Goal: Information Seeking & Learning: Check status

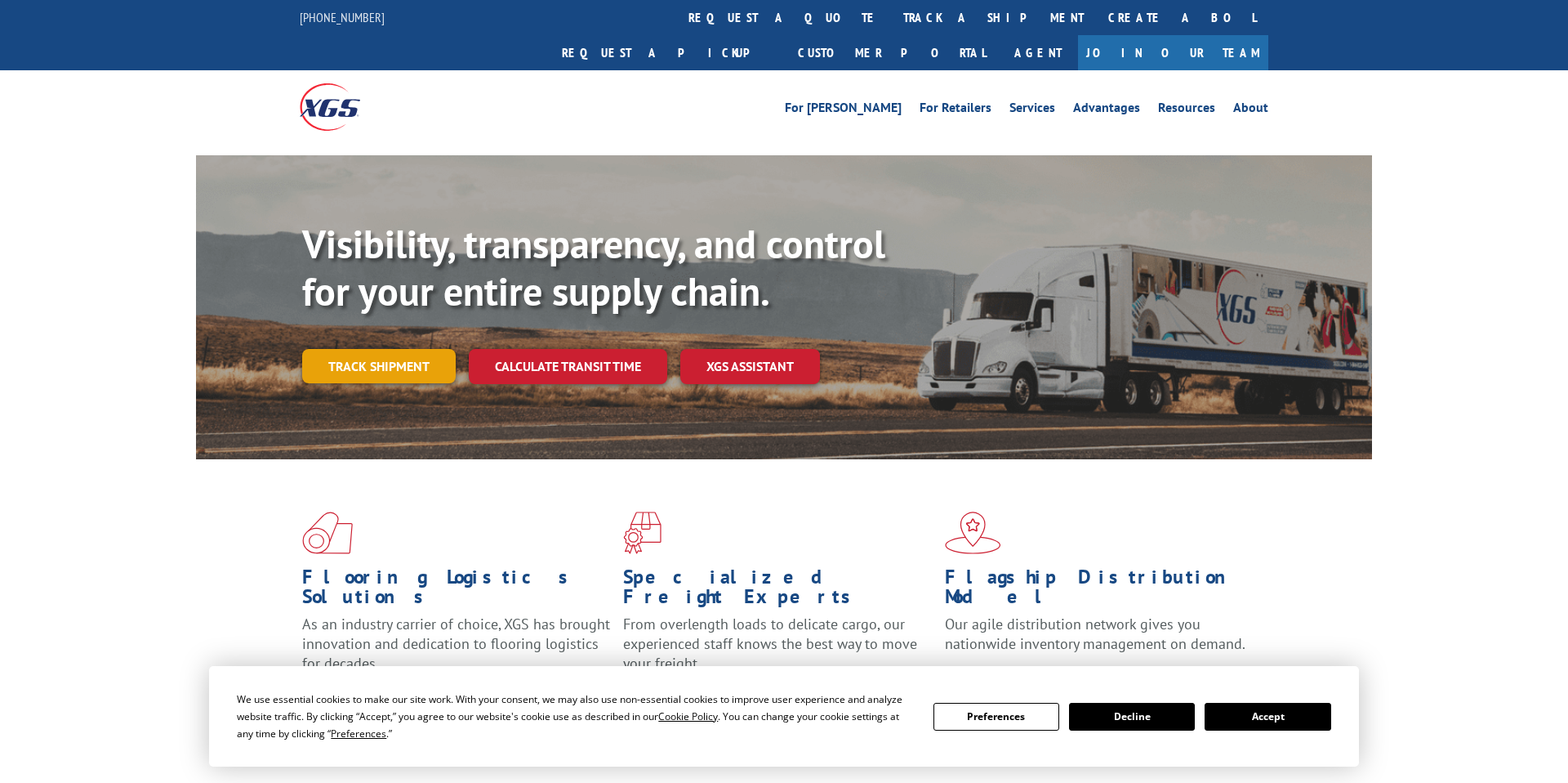
click at [342, 349] on link "Track shipment" at bounding box center [379, 366] width 154 height 34
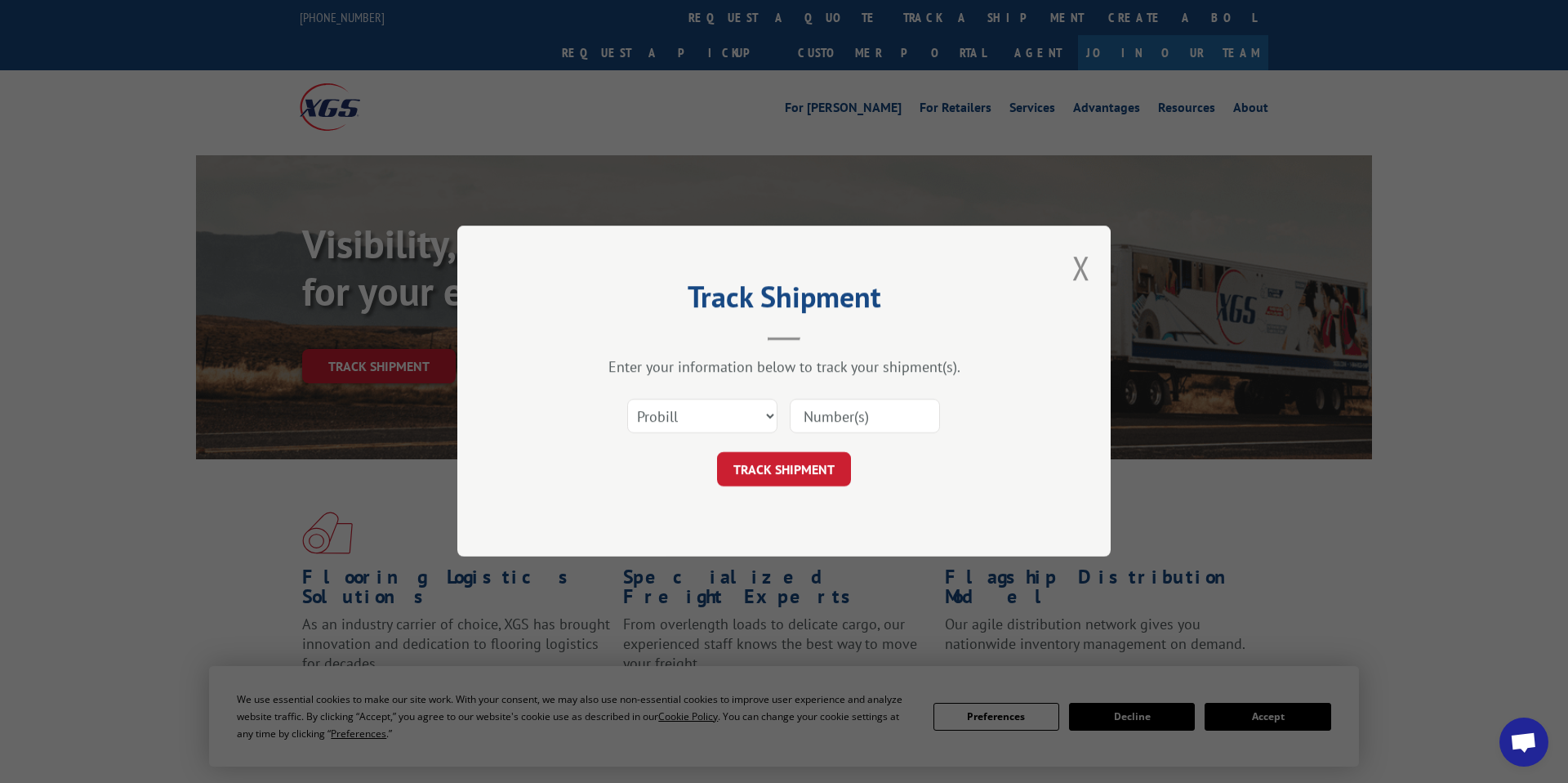
click at [833, 420] on input at bounding box center [865, 416] width 150 height 34
paste input "17409158"
type input "17409158"
click at [793, 472] on button "TRACK SHIPMENT" at bounding box center [784, 470] width 134 height 34
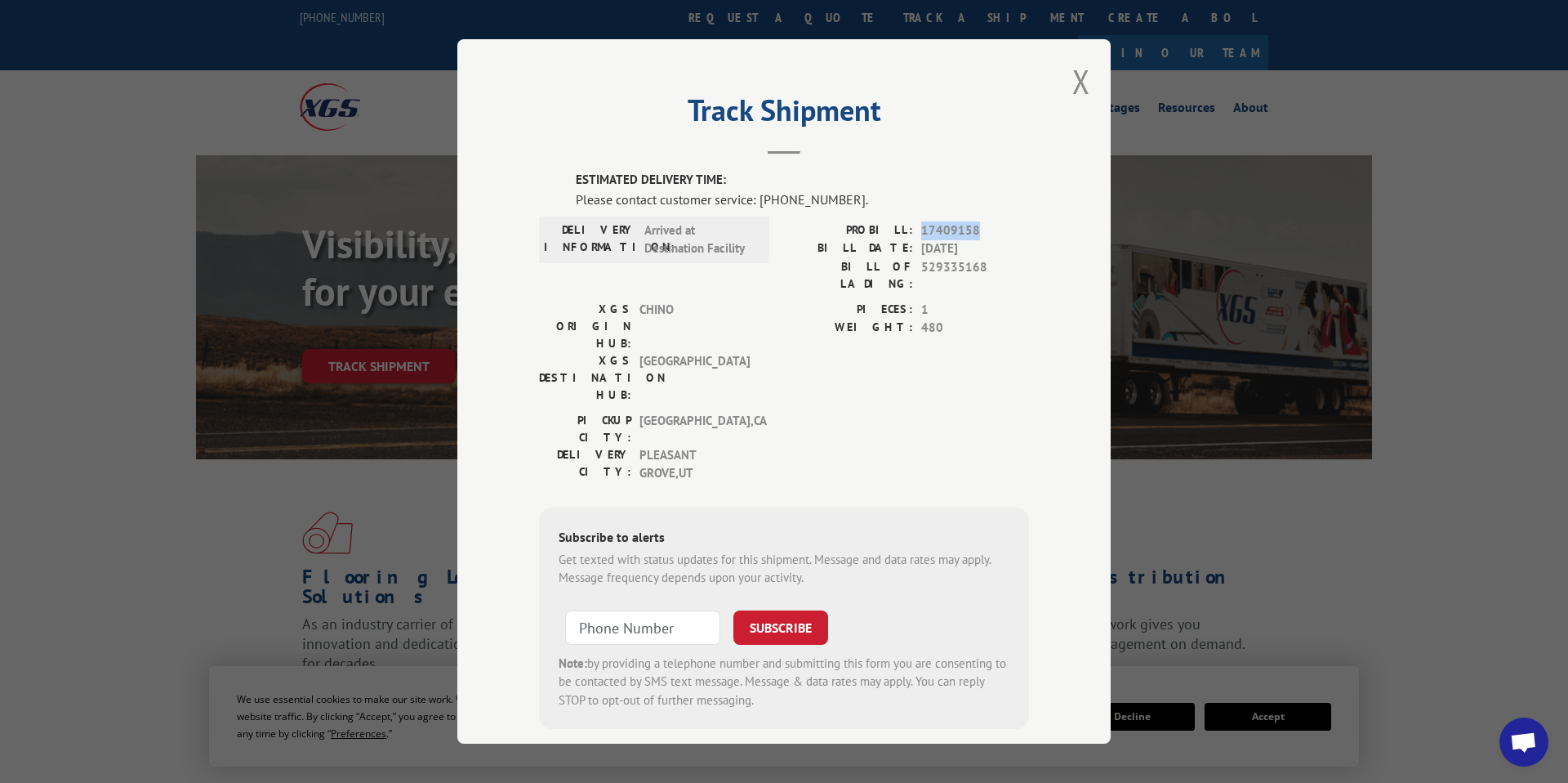
drag, startPoint x: 982, startPoint y: 231, endPoint x: 919, endPoint y: 228, distance: 63.1
click at [919, 228] on div "PROBILL: 17409158" at bounding box center [907, 229] width 245 height 19
click at [991, 231] on span "17409158" at bounding box center [976, 229] width 108 height 19
drag, startPoint x: 989, startPoint y: 226, endPoint x: 924, endPoint y: 224, distance: 65.0
click at [924, 224] on span "17409158" at bounding box center [976, 229] width 108 height 19
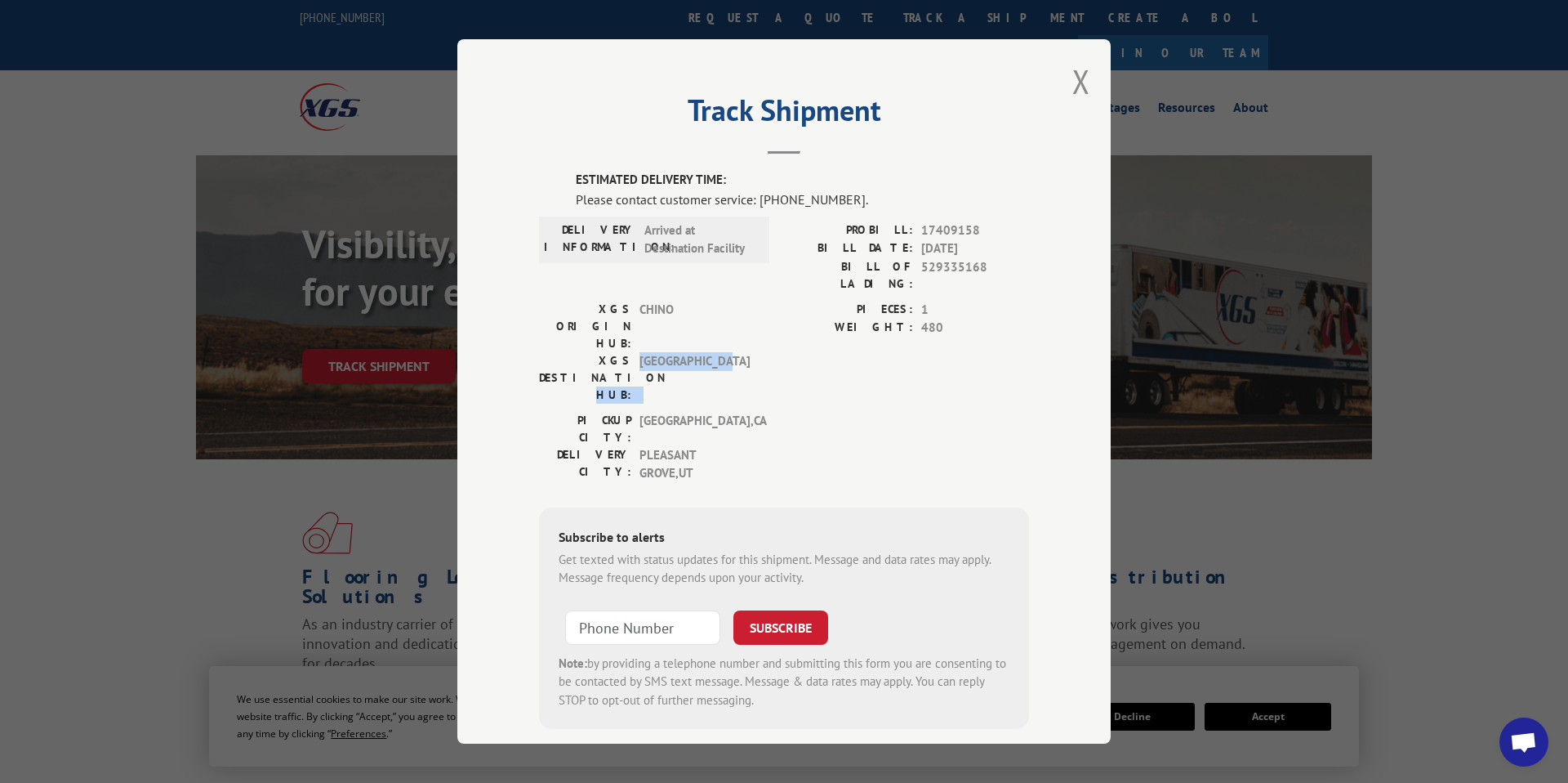
drag, startPoint x: 735, startPoint y: 312, endPoint x: 632, endPoint y: 312, distance: 103.0
click at [632, 352] on div "XGS DESTINATION HUB: [GEOGRAPHIC_DATA]" at bounding box center [649, 377] width 220 height 52
drag, startPoint x: 857, startPoint y: 198, endPoint x: 715, endPoint y: 190, distance: 142.2
click at [720, 190] on div "Please contact customer service: [PHONE_NUMBER]." at bounding box center [803, 198] width 454 height 20
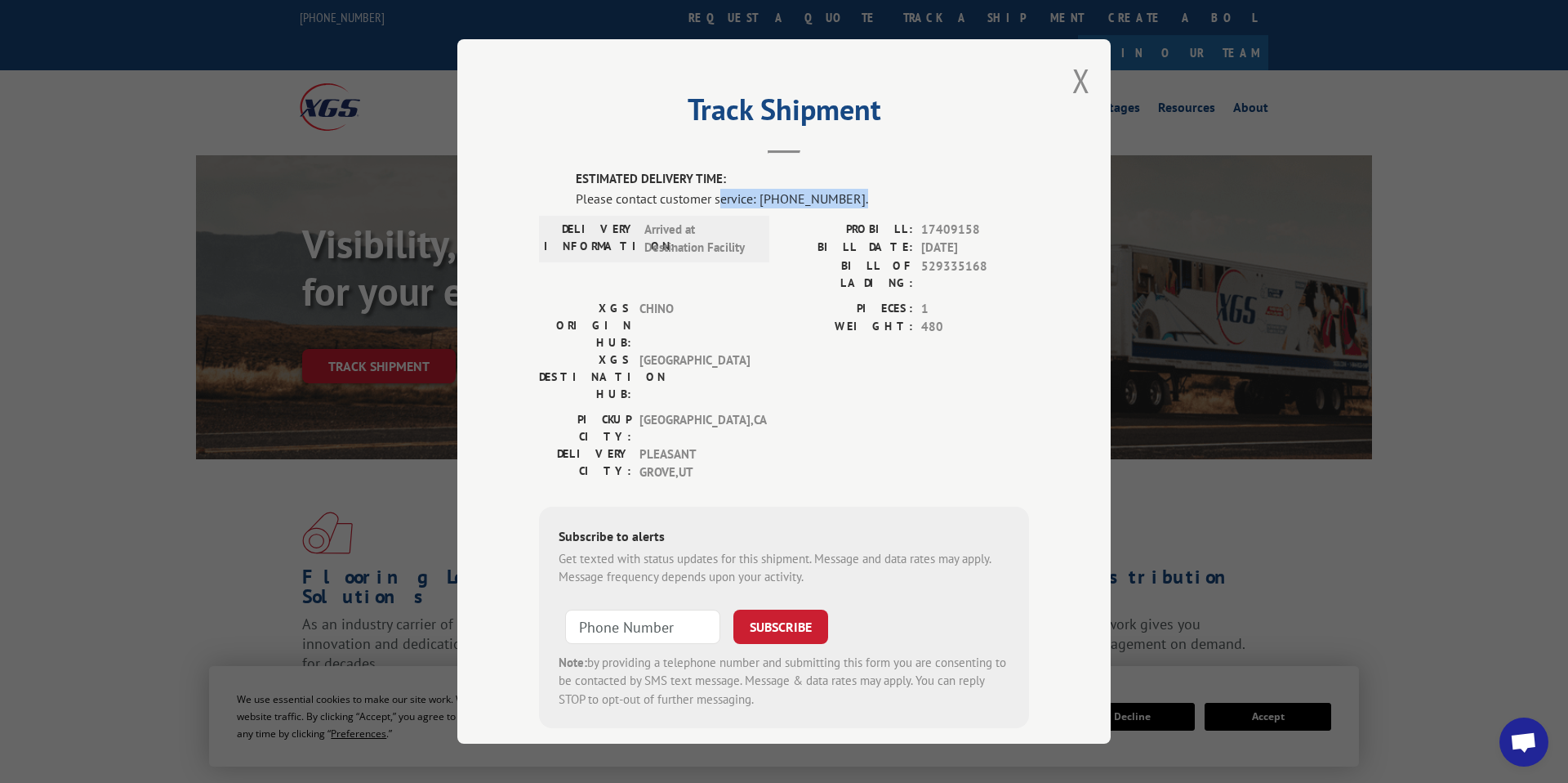
scroll to position [0, 0]
click at [857, 199] on div "Please contact customer service: [PHONE_NUMBER]." at bounding box center [803, 199] width 454 height 20
drag, startPoint x: 1000, startPoint y: 223, endPoint x: 919, endPoint y: 227, distance: 81.1
click at [919, 227] on div "PROBILL: 17409158" at bounding box center [907, 229] width 245 height 19
click at [980, 229] on span "17409158" at bounding box center [976, 229] width 108 height 19
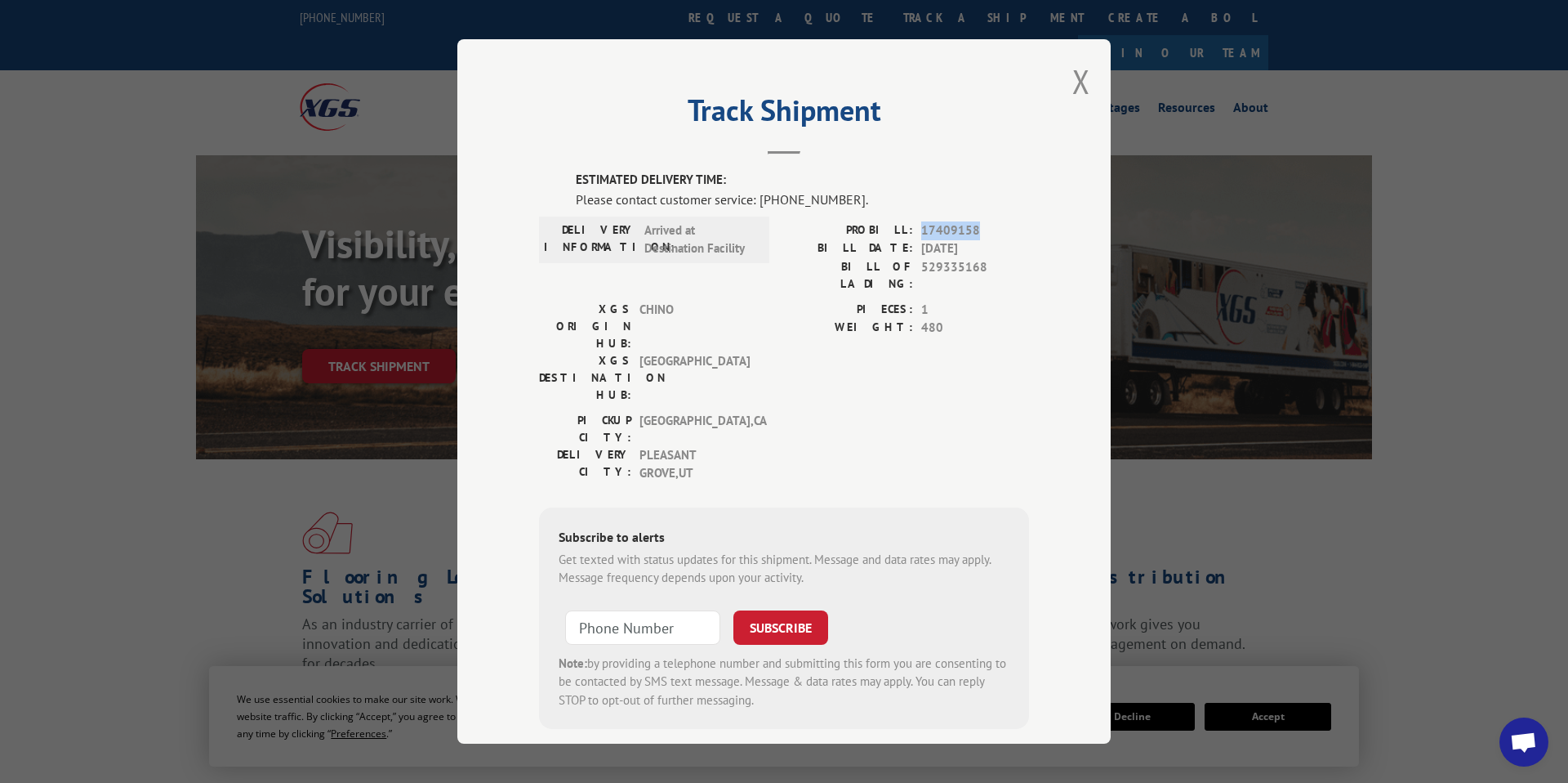
drag, startPoint x: 995, startPoint y: 226, endPoint x: 922, endPoint y: 229, distance: 73.1
click at [922, 229] on span "17409158" at bounding box center [976, 229] width 108 height 19
click at [513, 266] on div "Track Shipment ESTIMATED DELIVERY TIME: Please contact customer service: [PHONE…" at bounding box center [784, 391] width 653 height 704
drag, startPoint x: 732, startPoint y: 313, endPoint x: 565, endPoint y: 205, distance: 198.9
click at [510, 311] on div "Track Shipment ESTIMATED DELIVERY TIME: Please contact customer service: [PHONE…" at bounding box center [784, 391] width 653 height 704
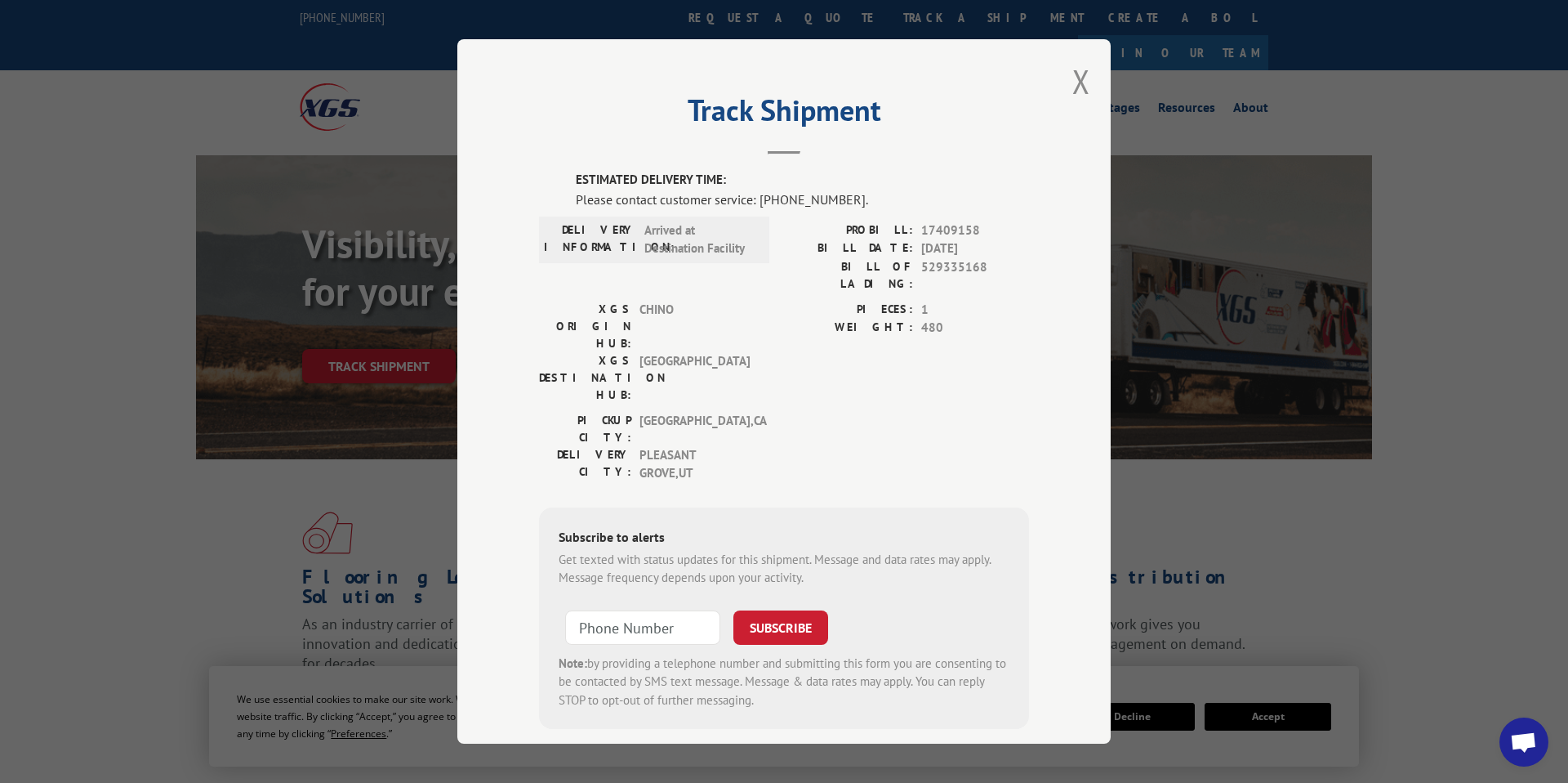
click at [655, 352] on span "[GEOGRAPHIC_DATA]" at bounding box center [695, 377] width 111 height 52
drag, startPoint x: 982, startPoint y: 227, endPoint x: 832, endPoint y: 228, distance: 150.0
click at [832, 228] on div "PROBILL: 17409158" at bounding box center [907, 229] width 245 height 19
click at [1000, 232] on span "17409158" at bounding box center [976, 229] width 108 height 19
drag, startPoint x: 922, startPoint y: 228, endPoint x: 984, endPoint y: 230, distance: 62.0
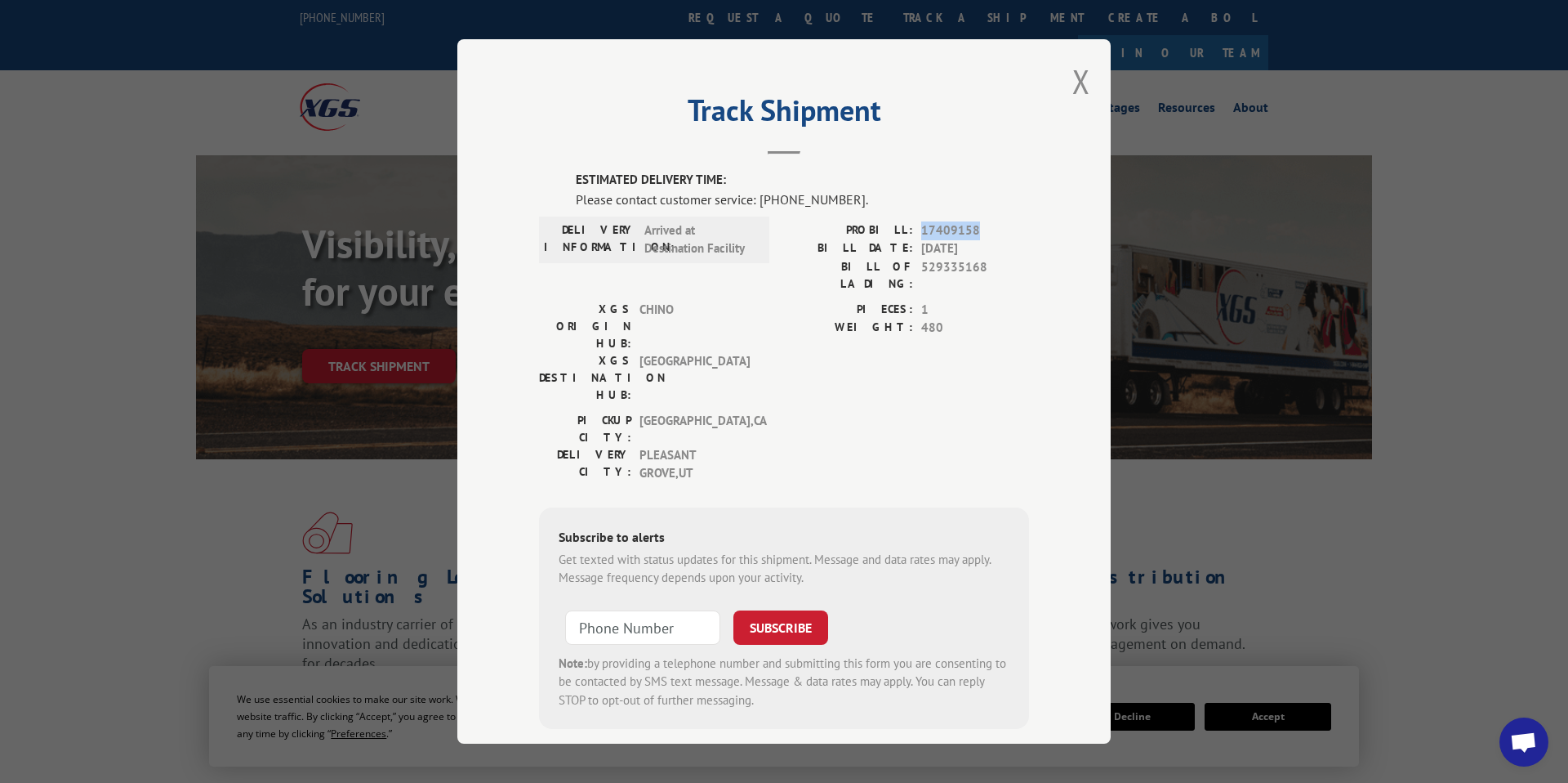
click at [984, 230] on span "17409158" at bounding box center [976, 229] width 108 height 19
click at [985, 230] on span "17409158" at bounding box center [976, 229] width 108 height 19
